Goal: Navigation & Orientation: Find specific page/section

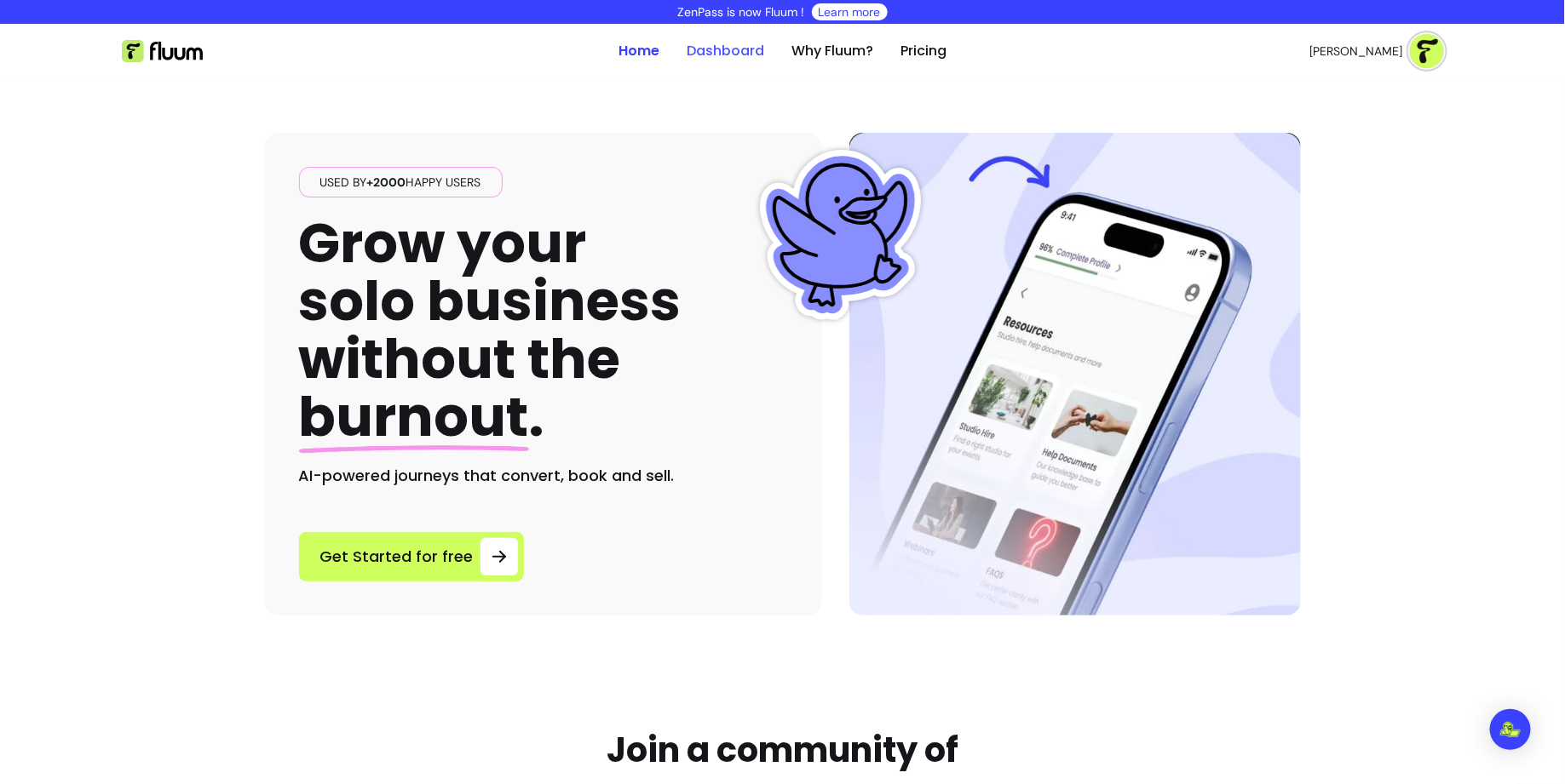
click at [711, 48] on link "Dashboard" at bounding box center [725, 50] width 77 height 21
